Goal: Check status: Check status

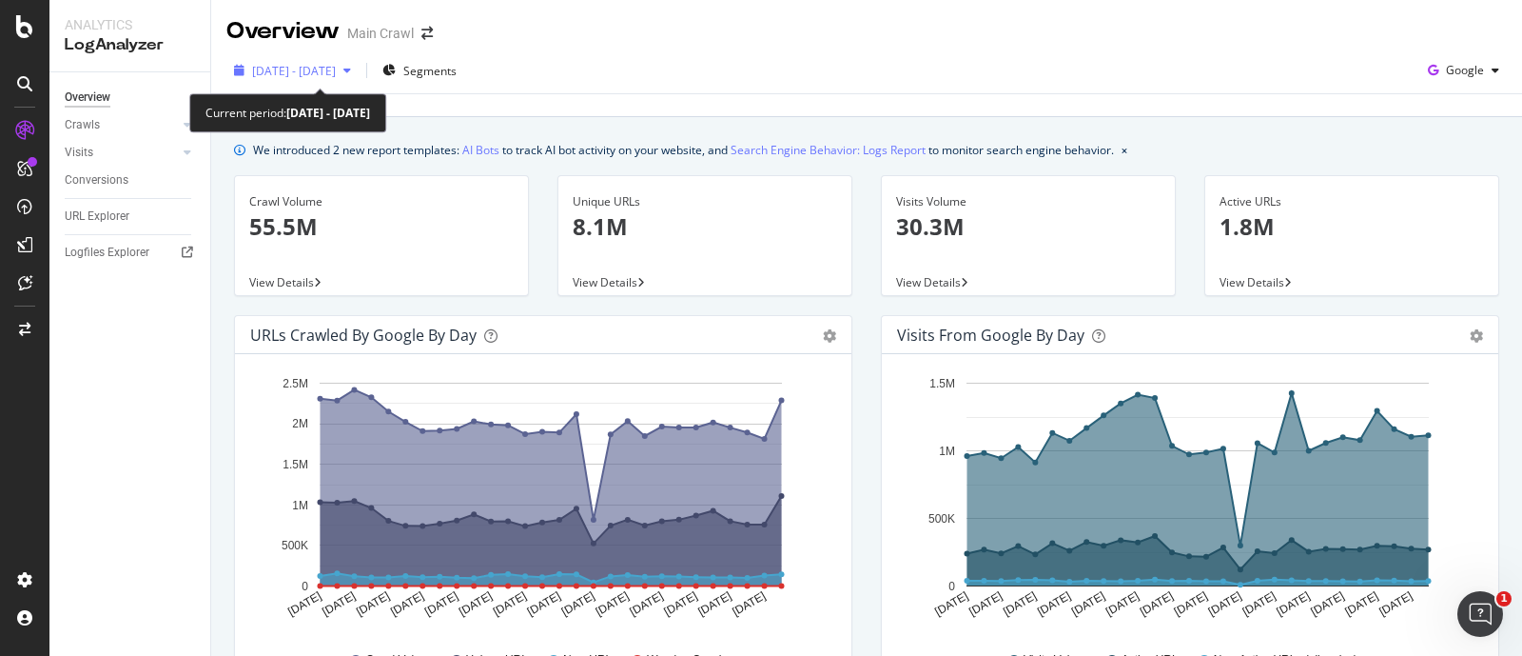
click at [313, 81] on div "[DATE] - [DATE]" at bounding box center [292, 70] width 132 height 29
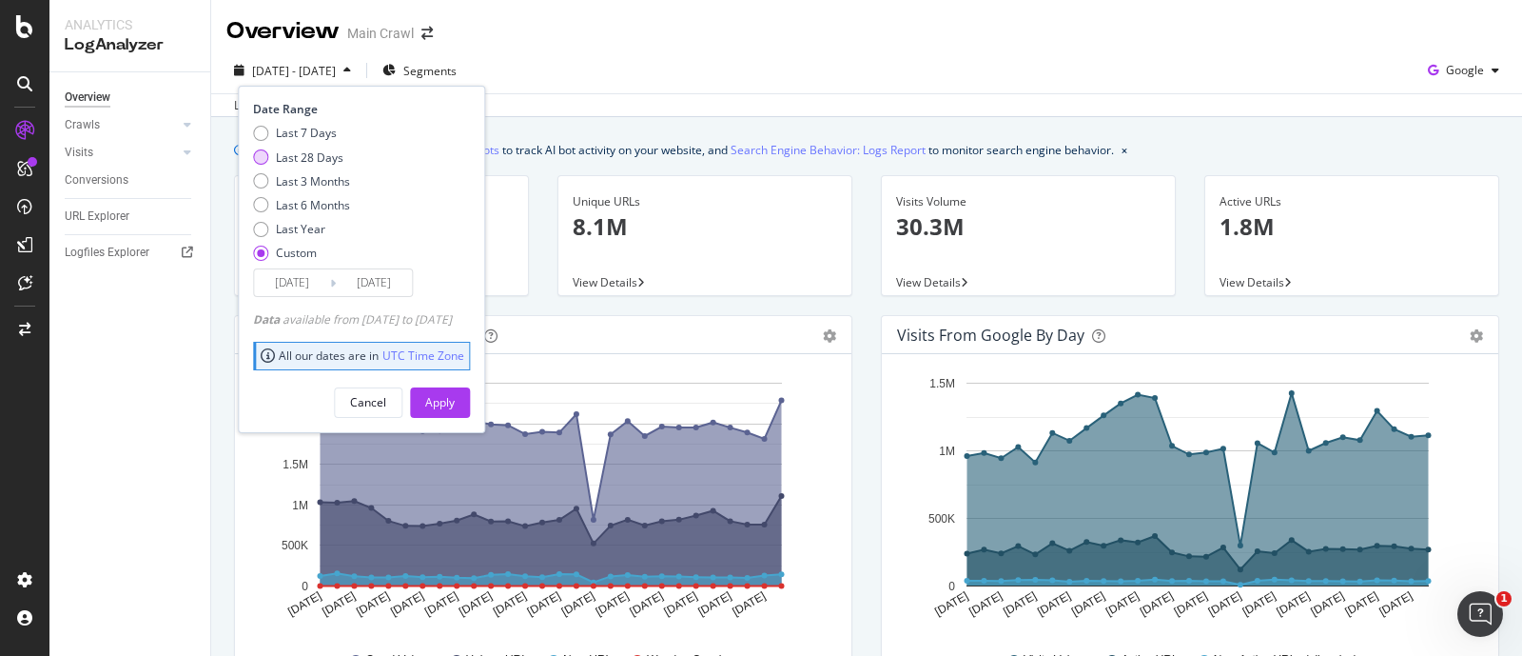
click at [292, 159] on div "Last 28 Days" at bounding box center [310, 157] width 68 height 16
type input "[DATE]"
click at [455, 402] on div "Apply" at bounding box center [439, 402] width 29 height 16
